Goal: Navigation & Orientation: Find specific page/section

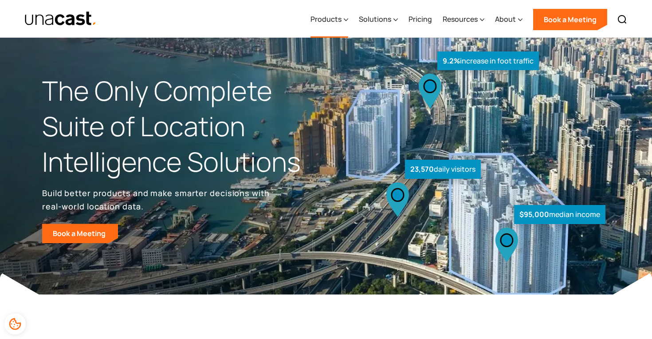
click at [342, 19] on div "Products" at bounding box center [325, 19] width 31 height 11
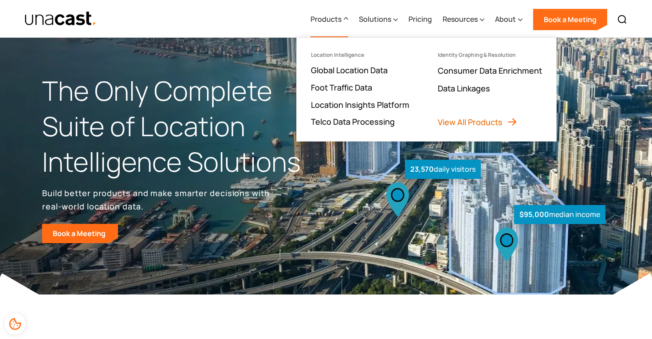
click at [463, 122] on link "View All Products" at bounding box center [478, 122] width 80 height 11
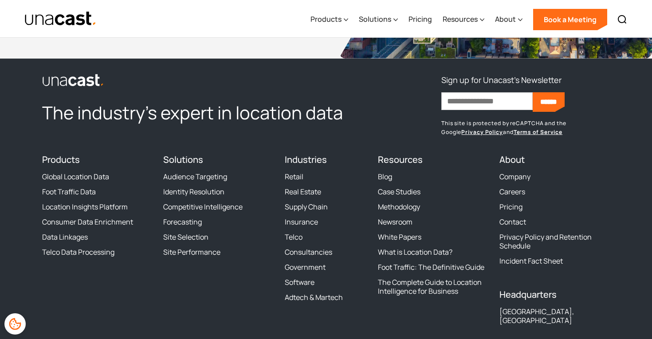
scroll to position [1258, 0]
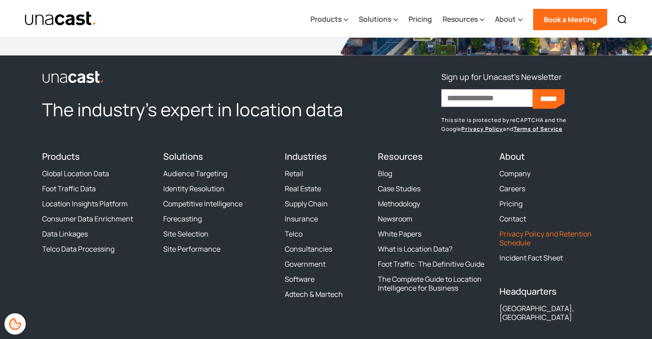
click at [511, 236] on link "Privacy Policy and Retention Schedule" at bounding box center [554, 238] width 110 height 18
